Goal: Task Accomplishment & Management: Manage account settings

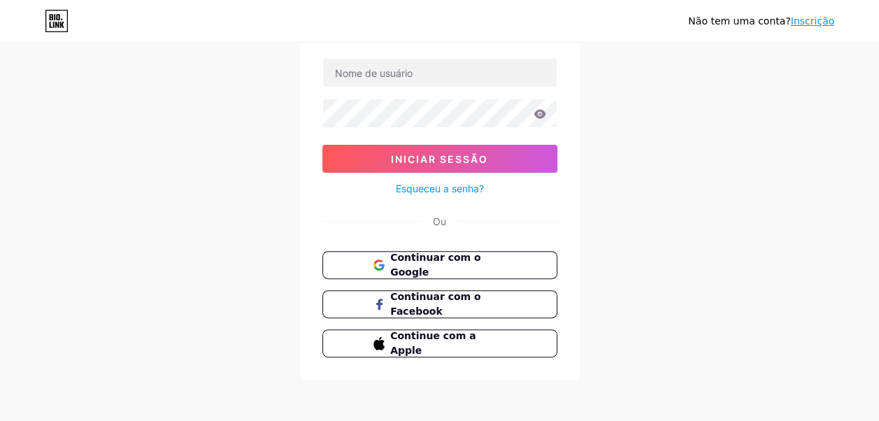
scroll to position [92, 0]
click at [475, 261] on span "Continuar com o Google" at bounding box center [447, 265] width 117 height 30
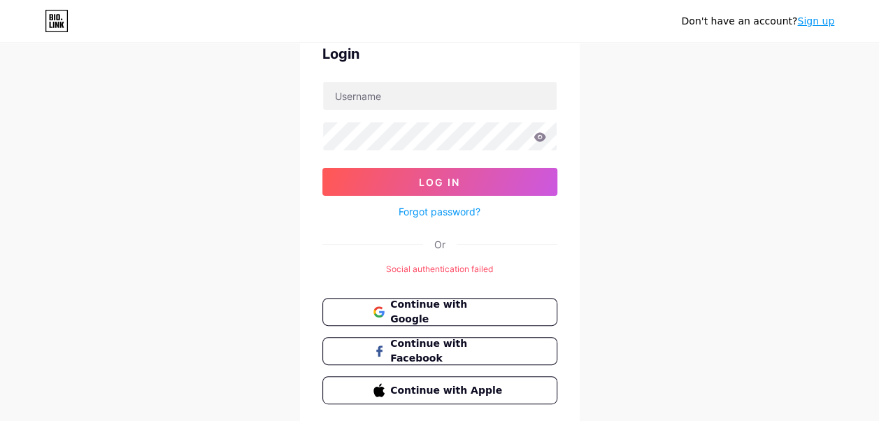
scroll to position [46, 0]
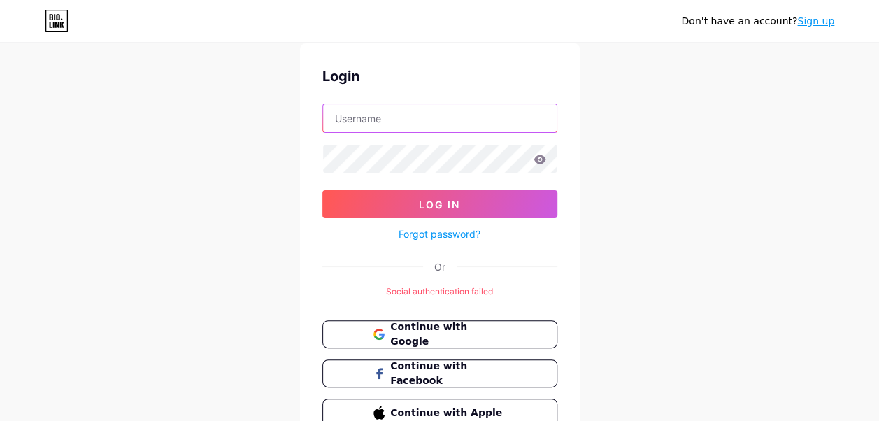
click at [345, 124] on input "text" at bounding box center [440, 118] width 234 height 28
type input "lucasmacedo2006@hotmail.com"
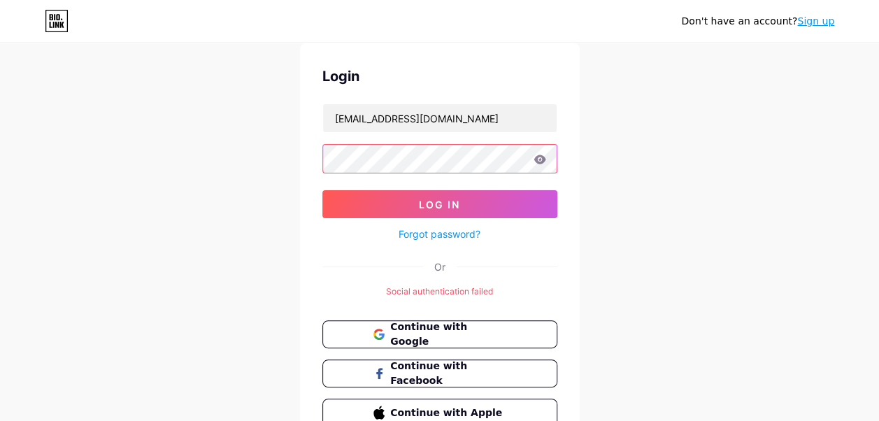
scroll to position [116, 0]
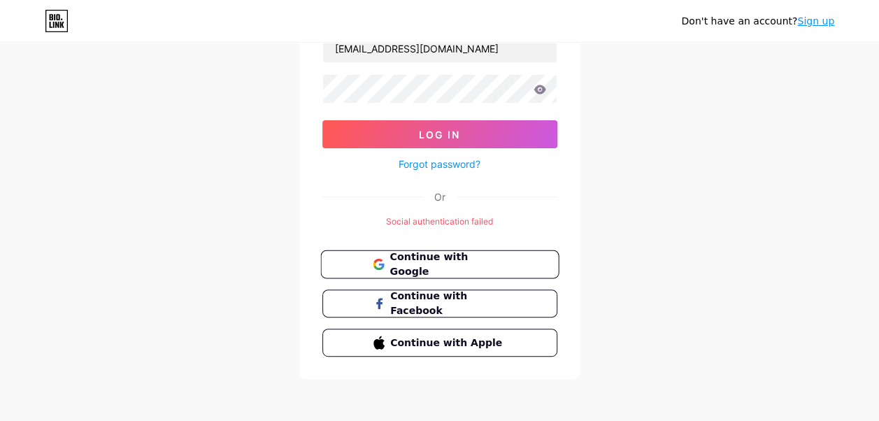
click at [475, 261] on span "Continue with Google" at bounding box center [447, 265] width 117 height 30
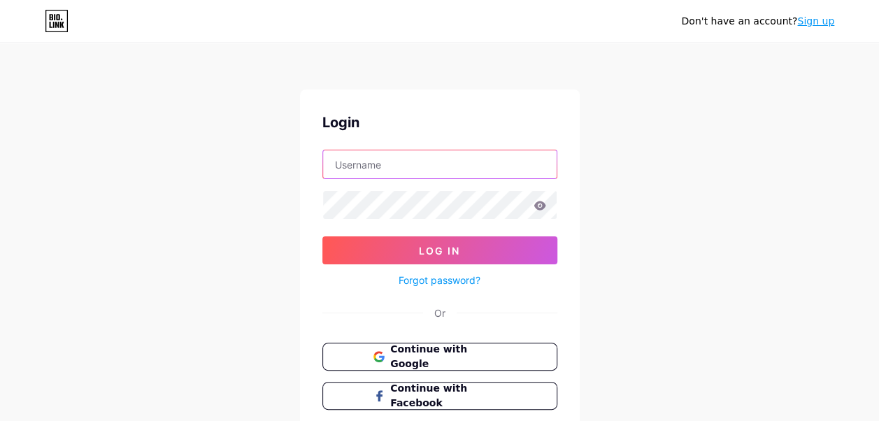
click at [378, 166] on input "text" at bounding box center [440, 164] width 234 height 28
click at [680, 165] on div "Don't have an account? Sign up Login Log In Forgot password? Or Continue with G…" at bounding box center [439, 258] width 879 height 516
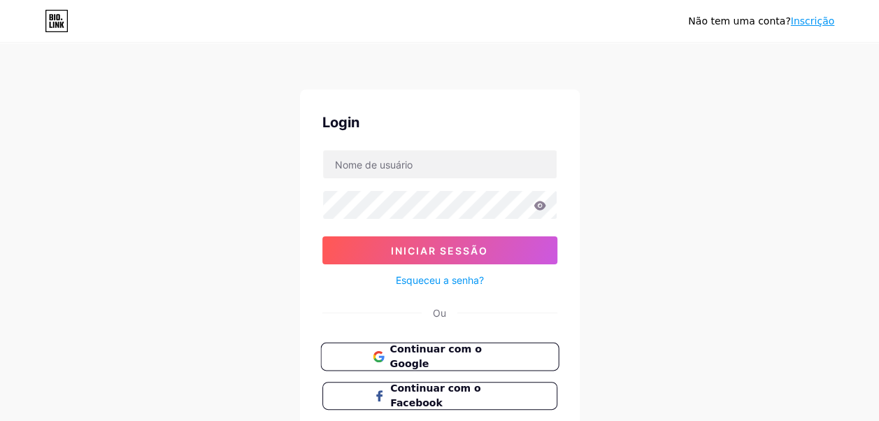
click at [426, 350] on span "Continuar com o Google" at bounding box center [447, 357] width 117 height 30
click at [364, 164] on input "text" at bounding box center [440, 164] width 234 height 28
type input "[EMAIL_ADDRESS][DOMAIN_NAME]"
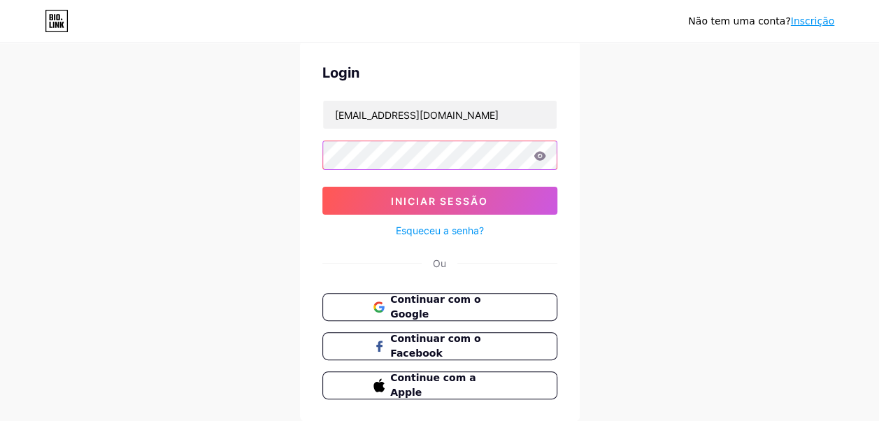
scroll to position [70, 0]
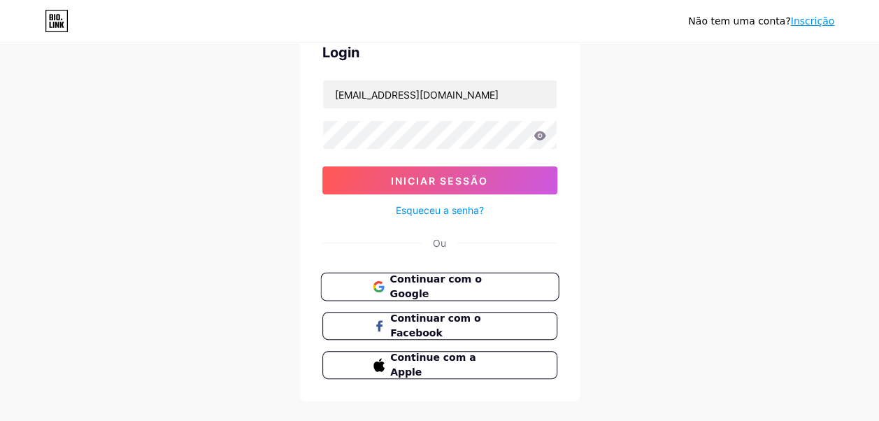
click at [466, 288] on span "Continuar com o Google" at bounding box center [447, 287] width 117 height 30
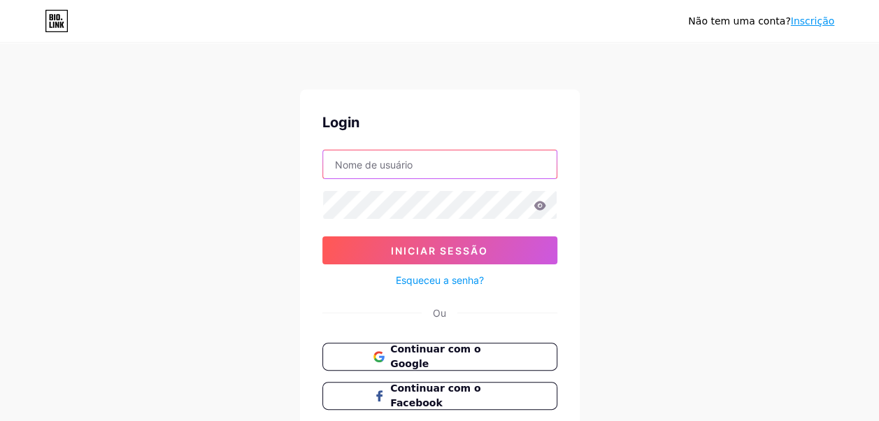
click at [386, 169] on input "text" at bounding box center [440, 164] width 234 height 28
type input "lucasmacedo2006@hotmail.com"
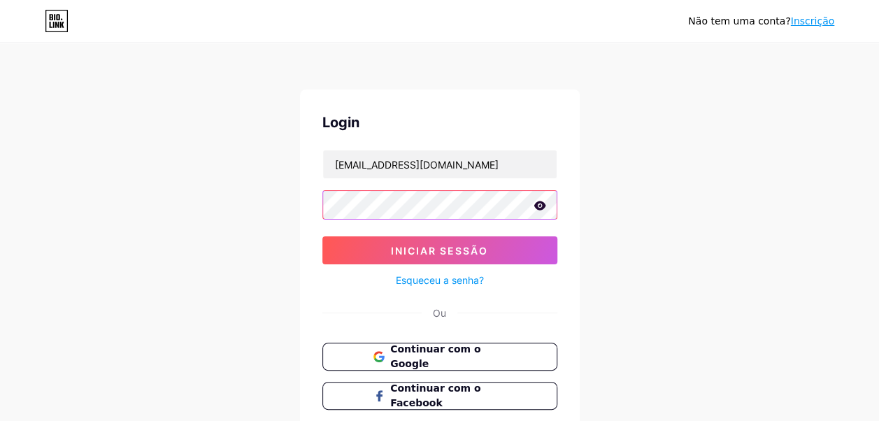
click at [322, 236] on button "Iniciar sessão" at bounding box center [439, 250] width 235 height 28
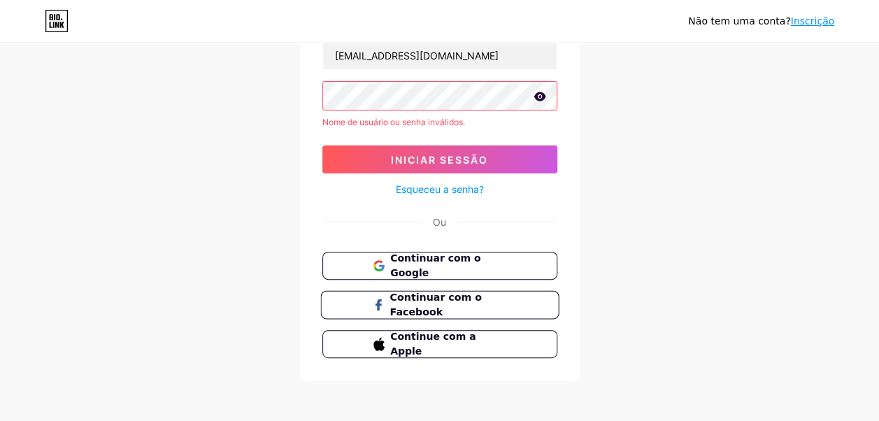
scroll to position [110, 0]
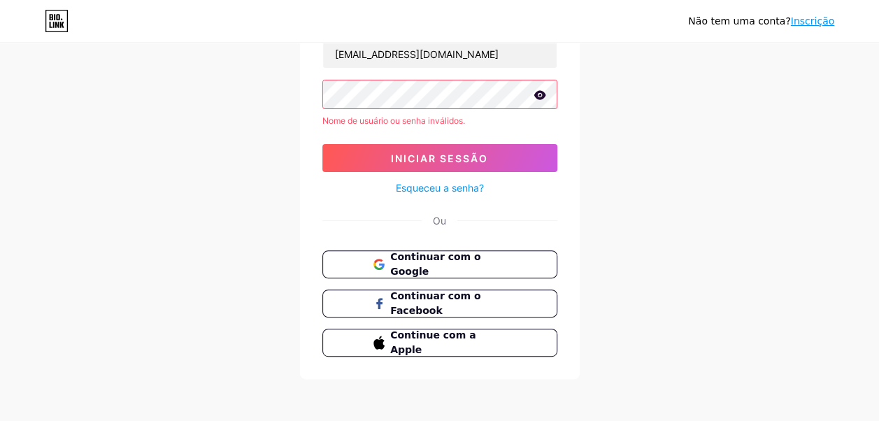
click at [269, 97] on div "Não tem uma conta? Inscrição Login lucasmacedo2006@hotmail.com Nome de usuário …" at bounding box center [439, 157] width 879 height 534
click at [451, 264] on span "Continuar com o Google" at bounding box center [447, 265] width 117 height 30
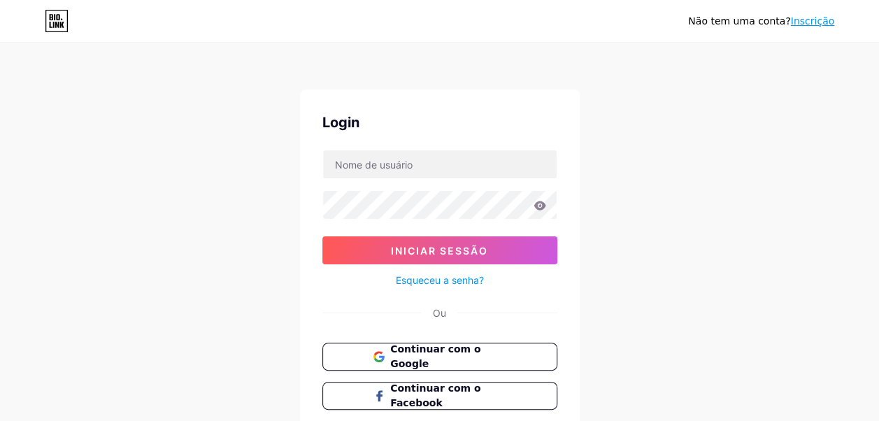
click at [816, 21] on link "Inscrição" at bounding box center [812, 20] width 43 height 11
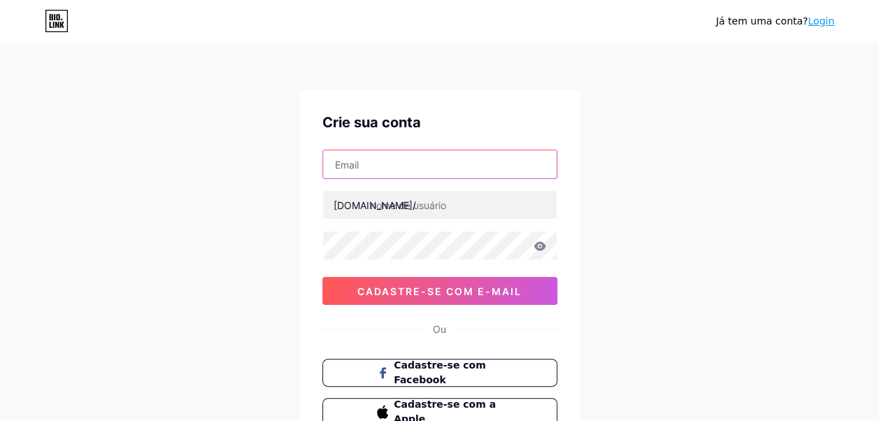
click at [419, 164] on input "text" at bounding box center [440, 164] width 234 height 28
type input "lucasmacedo2006@hotmail.com"
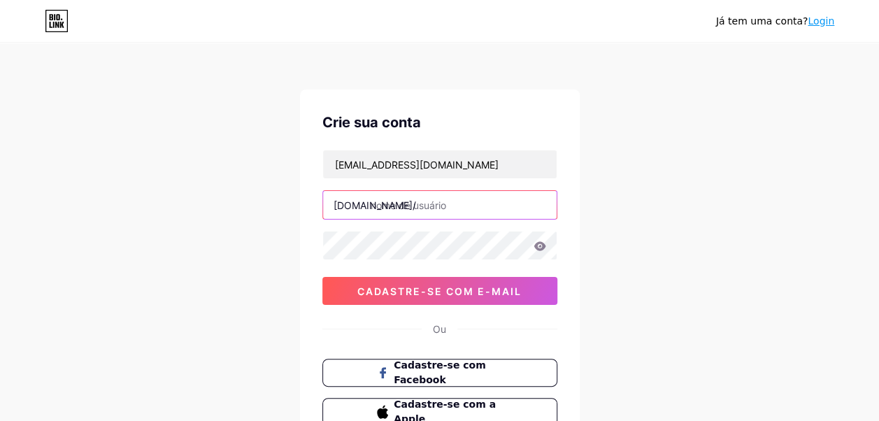
click at [457, 206] on input "text" at bounding box center [440, 205] width 234 height 28
type input "lucasmacedo"
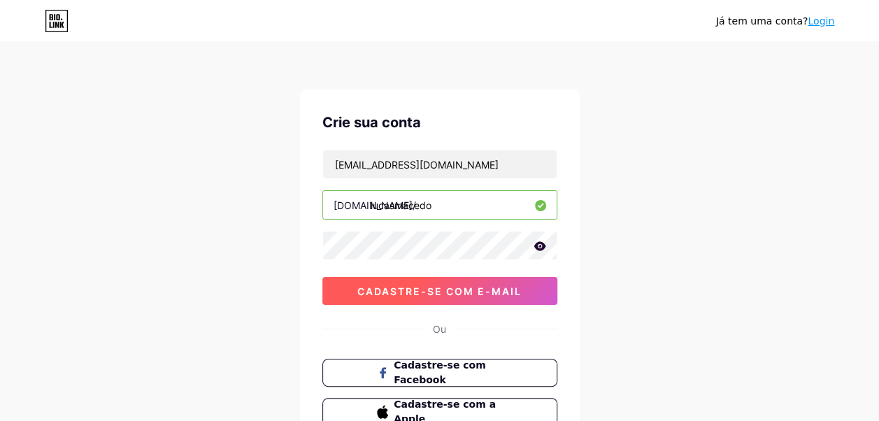
click at [415, 286] on span "Cadastre-se com e-mail" at bounding box center [439, 291] width 164 height 12
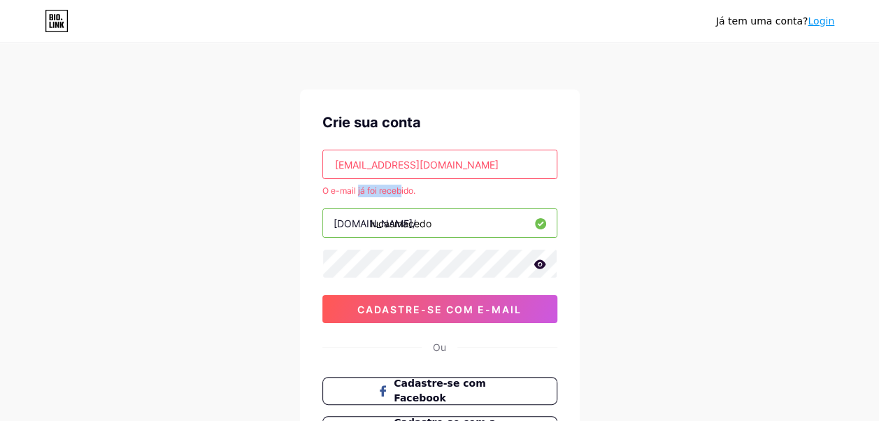
drag, startPoint x: 357, startPoint y: 191, endPoint x: 401, endPoint y: 189, distance: 44.1
click at [401, 189] on div "O e-mail já foi recebido." at bounding box center [439, 191] width 235 height 13
drag, startPoint x: 401, startPoint y: 189, endPoint x: 443, endPoint y: 190, distance: 42.0
click at [443, 190] on div "O e-mail já foi recebido." at bounding box center [439, 191] width 235 height 13
click at [278, 267] on div "Já tem uma conta? Login Crie sua conta lucasmacedo2006@hotmail.com O e-mail já …" at bounding box center [439, 276] width 879 height 553
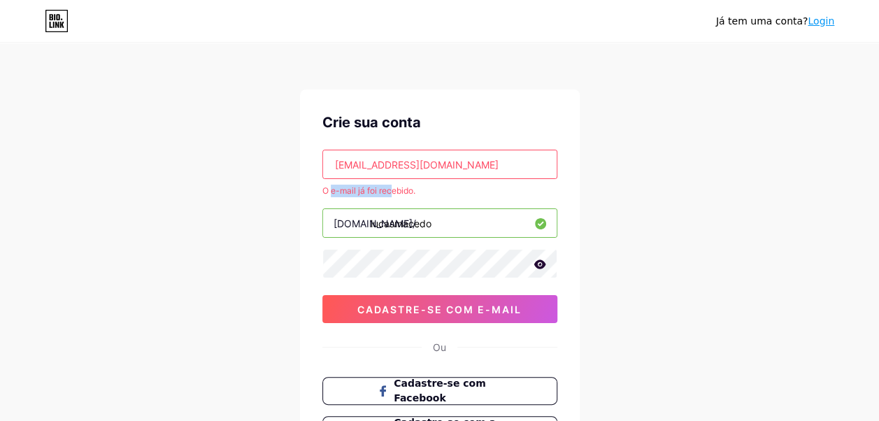
drag, startPoint x: 330, startPoint y: 192, endPoint x: 397, endPoint y: 189, distance: 67.2
click at [397, 189] on div "O e-mail já foi recebido." at bounding box center [439, 191] width 235 height 13
drag, startPoint x: 397, startPoint y: 189, endPoint x: 456, endPoint y: 193, distance: 58.8
click at [456, 193] on div "O e-mail já foi recebido." at bounding box center [439, 191] width 235 height 13
click at [820, 22] on link "Login" at bounding box center [821, 20] width 27 height 11
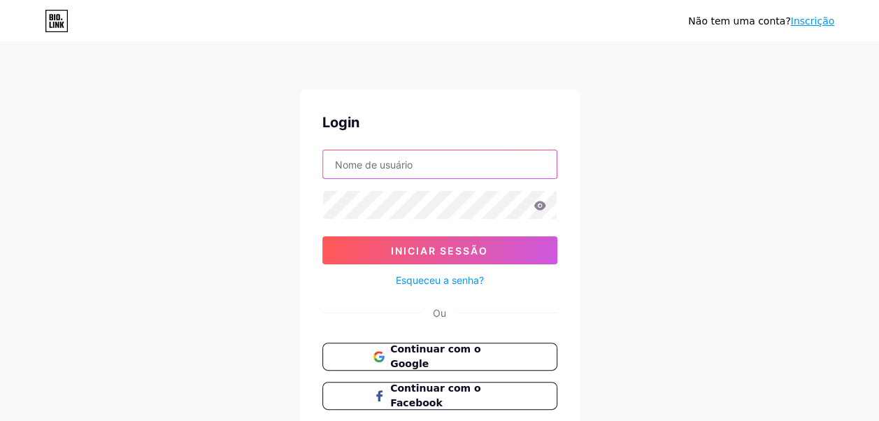
click at [391, 166] on input "text" at bounding box center [440, 164] width 234 height 28
type input "lucasmacedo2006@hotmail.com"
click at [422, 276] on link "Esqueceu a senha?" at bounding box center [440, 280] width 88 height 15
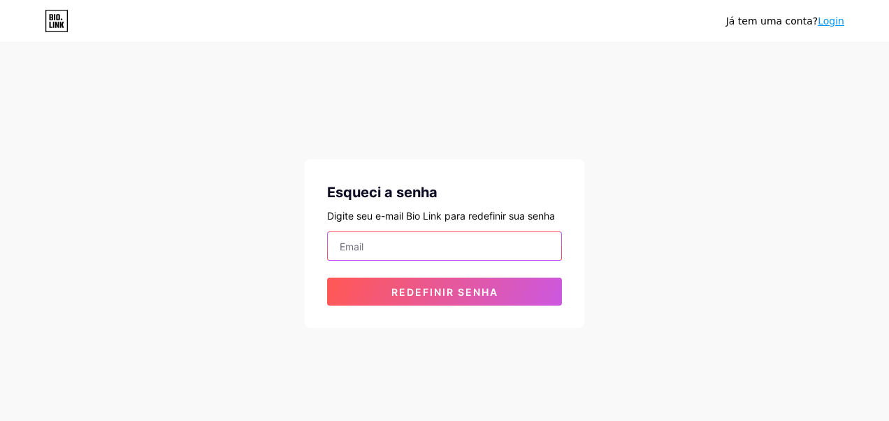
click at [396, 250] on input "email" at bounding box center [445, 246] width 234 height 28
type input "lucasmacedo2006@hotmail.com"
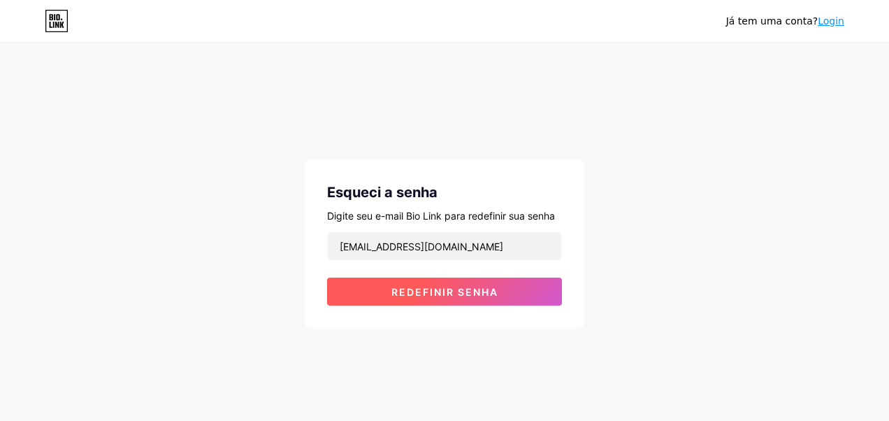
click at [415, 293] on span "Redefinir senha" at bounding box center [445, 292] width 107 height 12
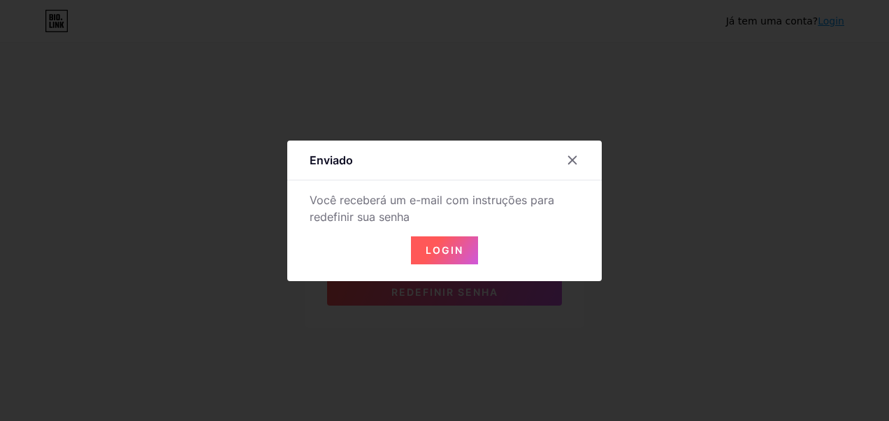
click at [432, 251] on span "Login" at bounding box center [445, 250] width 38 height 12
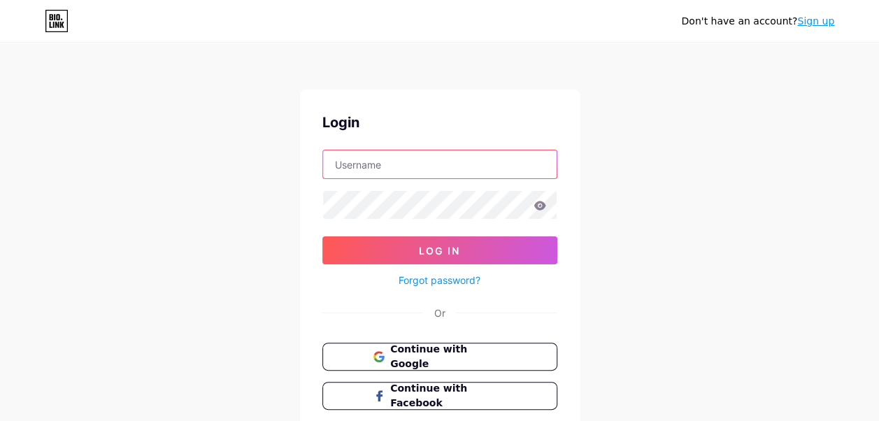
click at [365, 166] on input "text" at bounding box center [440, 164] width 234 height 28
click at [366, 169] on input "text" at bounding box center [440, 164] width 234 height 28
type input "[EMAIL_ADDRESS][DOMAIN_NAME]"
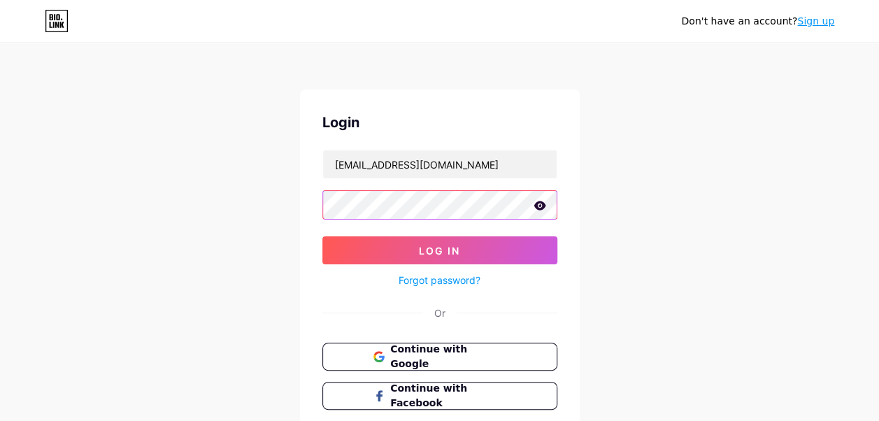
click at [322, 236] on button "Log In" at bounding box center [439, 250] width 235 height 28
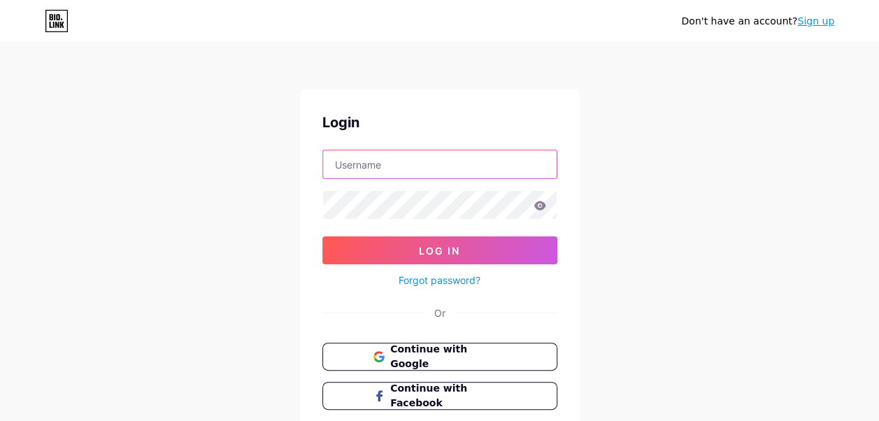
click at [408, 166] on input "text" at bounding box center [440, 164] width 234 height 28
type input "[EMAIL_ADDRESS][DOMAIN_NAME]"
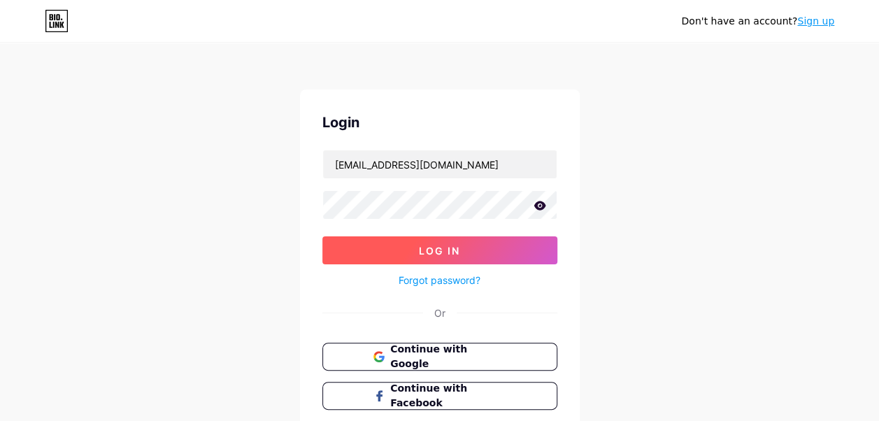
click at [392, 253] on button "Log In" at bounding box center [439, 250] width 235 height 28
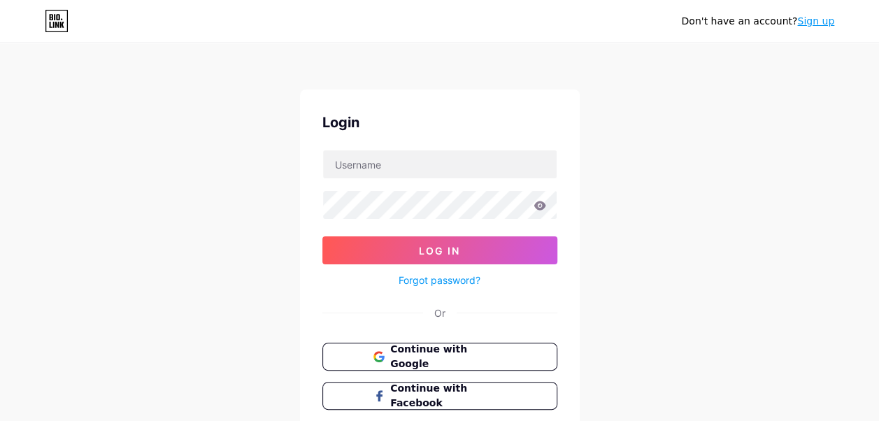
click at [819, 24] on link "Sign up" at bounding box center [815, 20] width 37 height 11
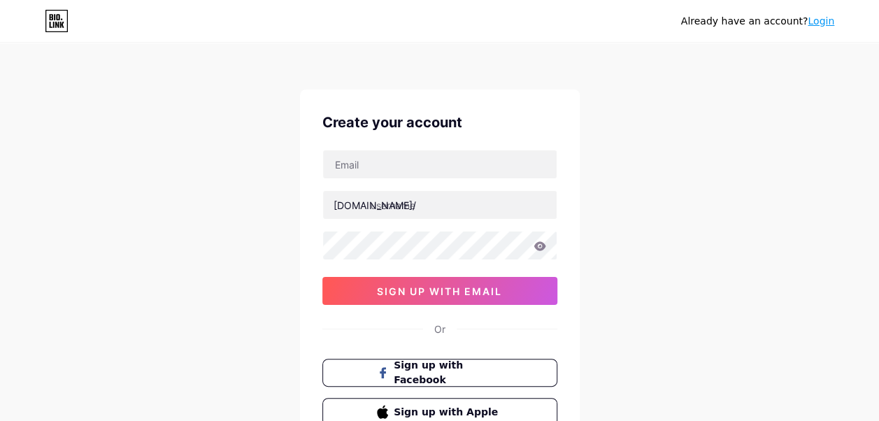
click at [824, 27] on link "Login" at bounding box center [821, 20] width 27 height 11
